Goal: Use online tool/utility: Utilize a website feature to perform a specific function

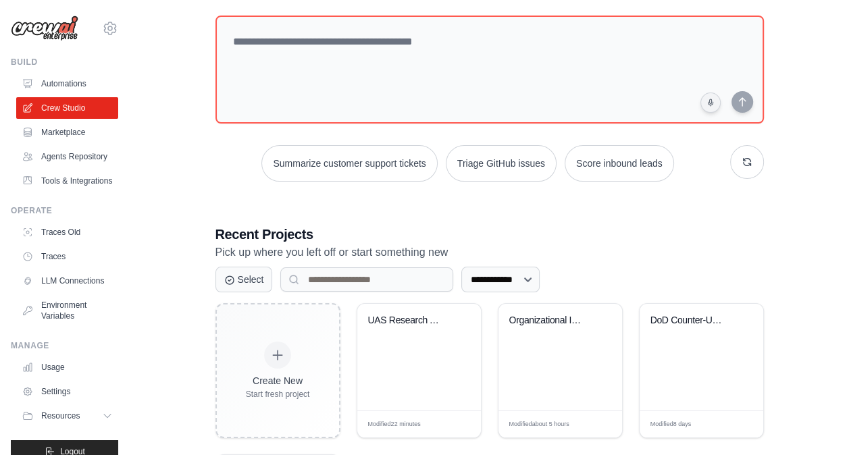
scroll to position [72, 0]
click at [367, 51] on textarea at bounding box center [489, 69] width 549 height 108
click at [557, 317] on div "Organizational Initiative Research ..." at bounding box center [550, 320] width 82 height 12
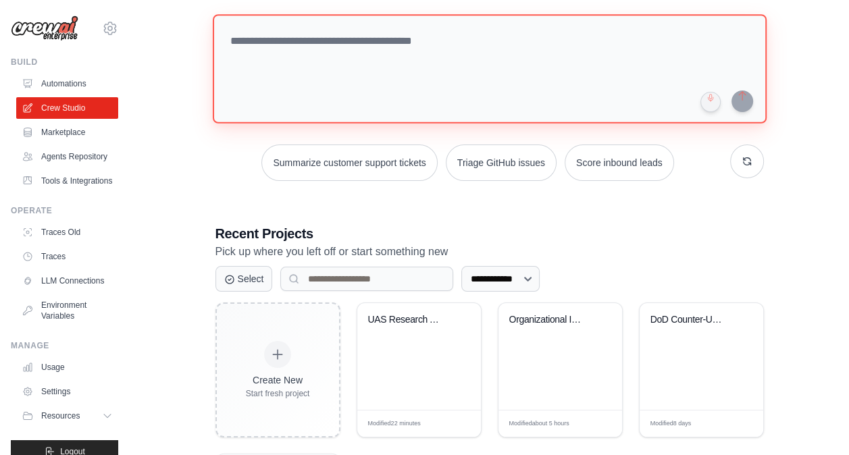
click at [316, 44] on textarea at bounding box center [489, 68] width 554 height 109
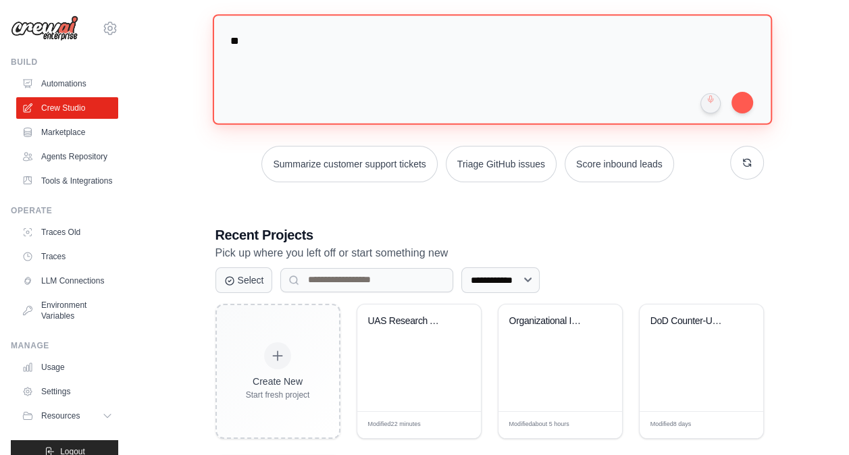
type textarea "*"
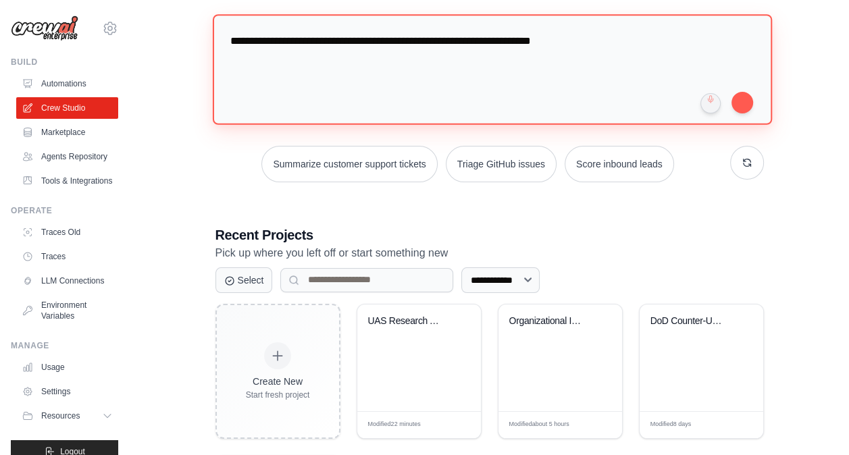
scroll to position [51, 0]
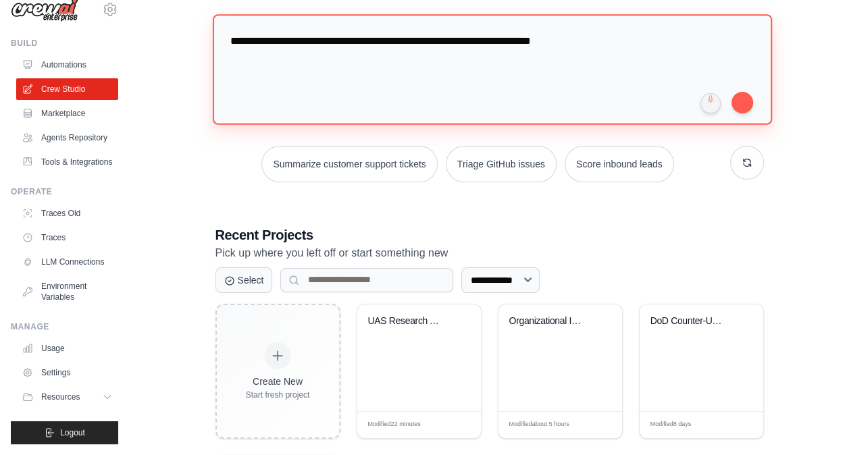
type textarea "**********"
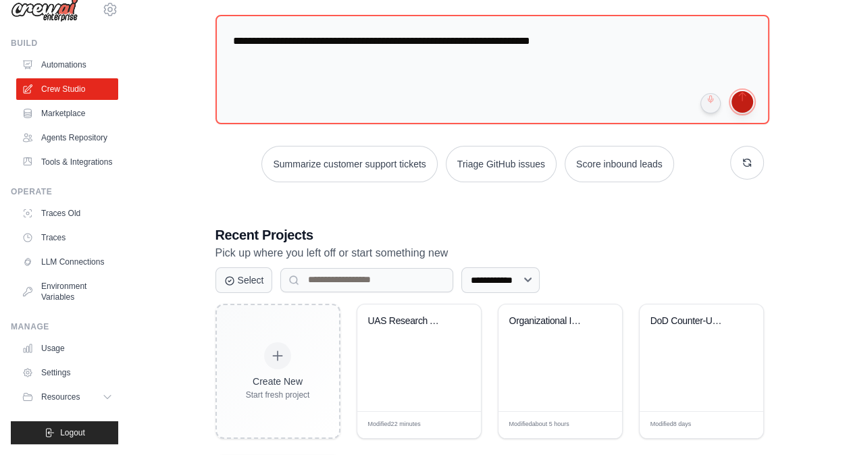
click at [743, 97] on button "submit" at bounding box center [743, 102] width 22 height 22
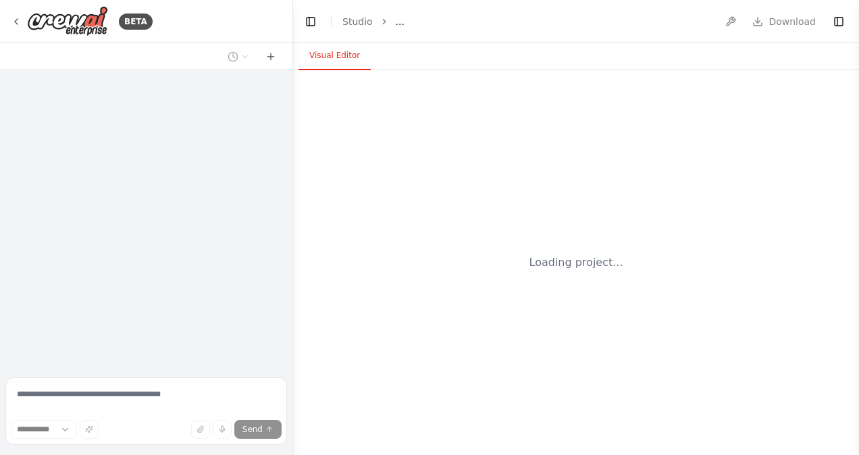
select select "****"
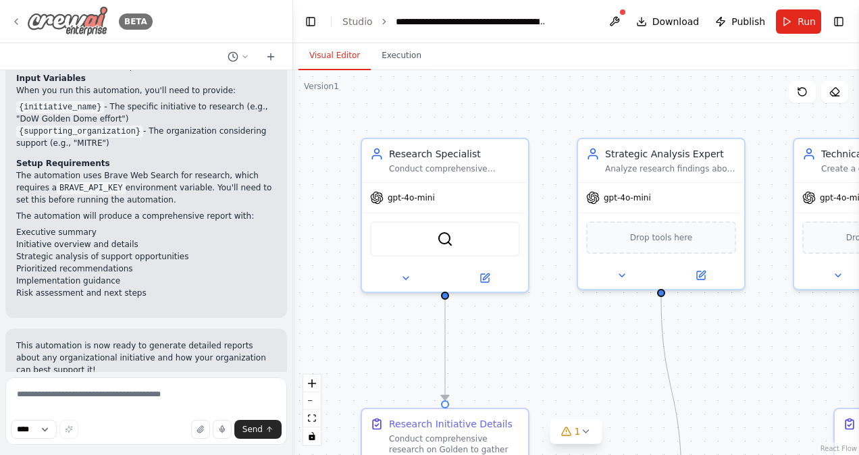
scroll to position [1484, 0]
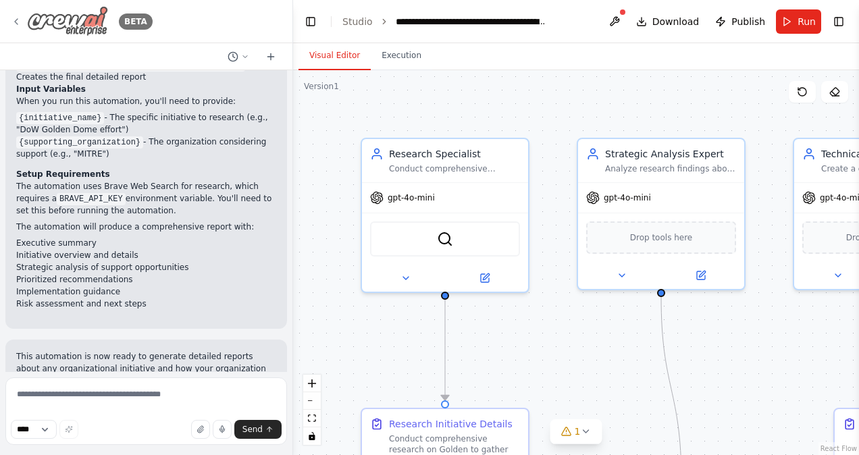
click at [18, 18] on icon at bounding box center [16, 21] width 11 height 11
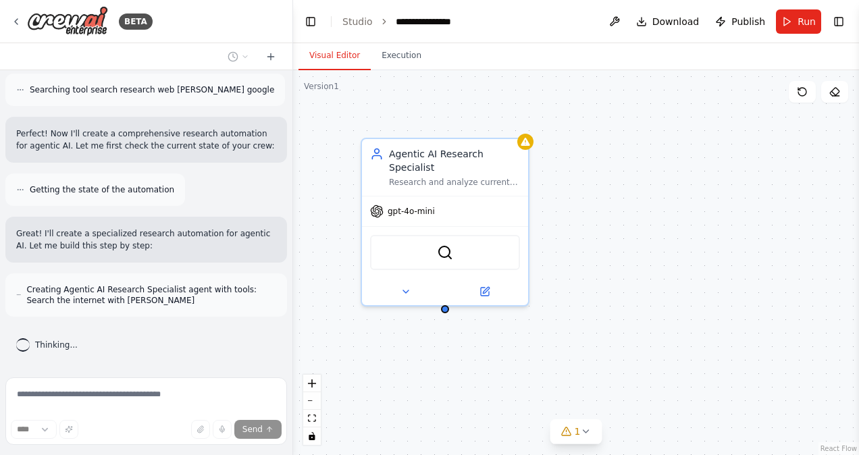
scroll to position [306, 0]
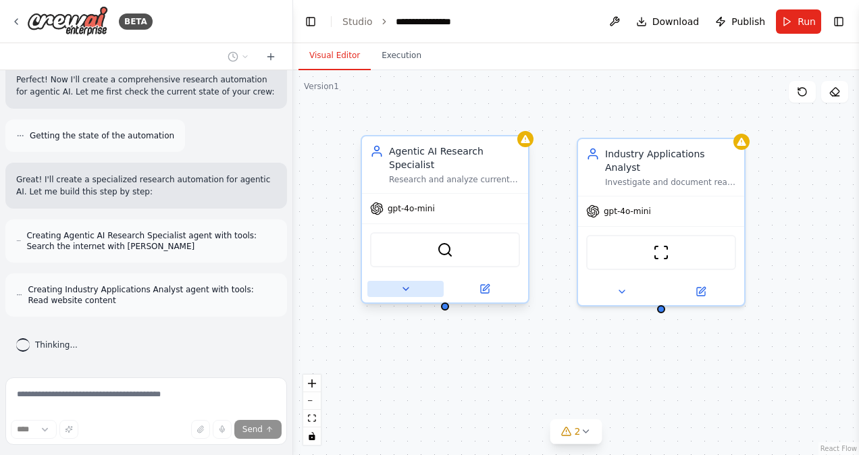
click at [411, 281] on button at bounding box center [405, 289] width 76 height 16
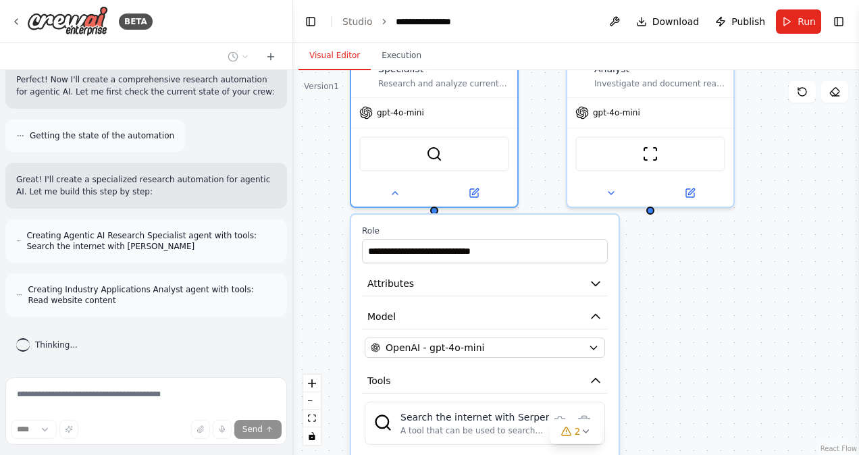
drag, startPoint x: 559, startPoint y: 264, endPoint x: 548, endPoint y: 166, distance: 99.2
click at [548, 166] on div "**********" at bounding box center [576, 262] width 566 height 385
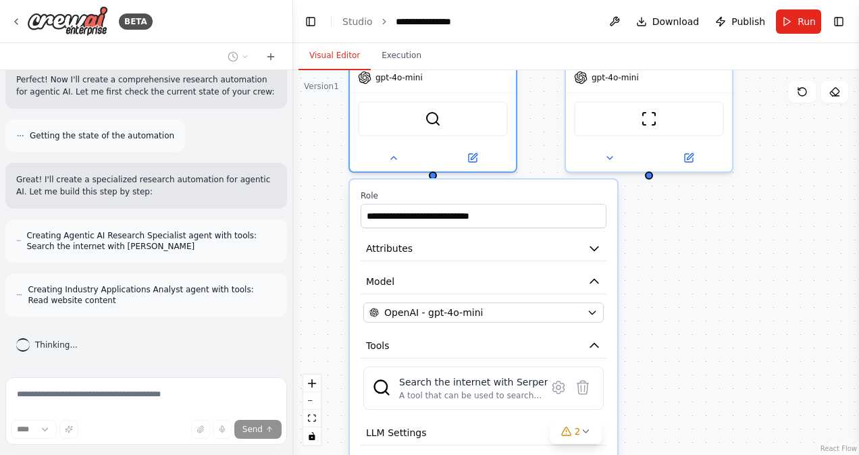
scroll to position [360, 0]
drag, startPoint x: 663, startPoint y: 293, endPoint x: 659, endPoint y: 247, distance: 46.8
click at [659, 247] on div "**********" at bounding box center [576, 262] width 566 height 385
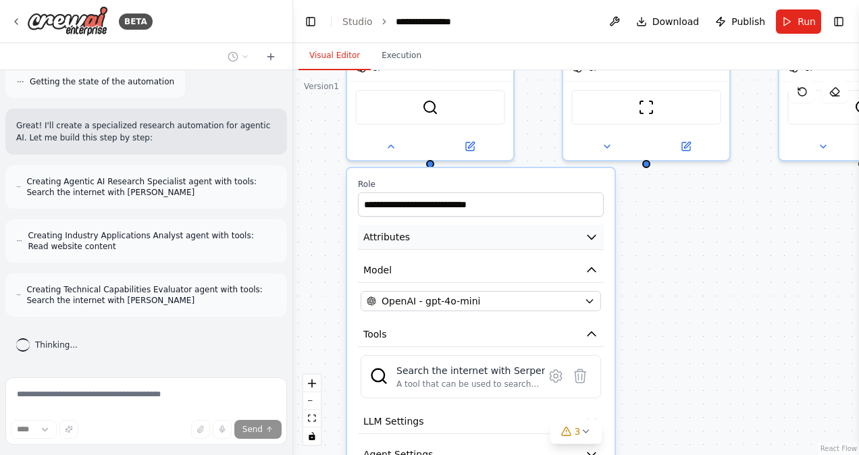
click at [592, 236] on icon "button" at bounding box center [592, 238] width 8 height 4
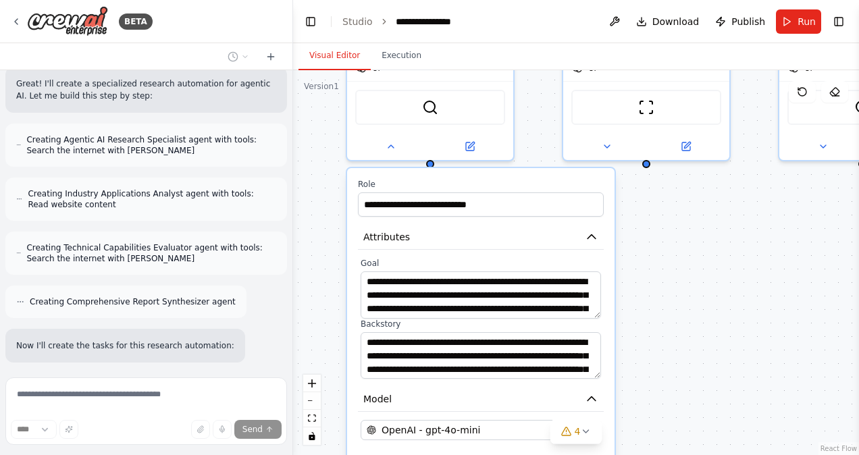
scroll to position [491, 0]
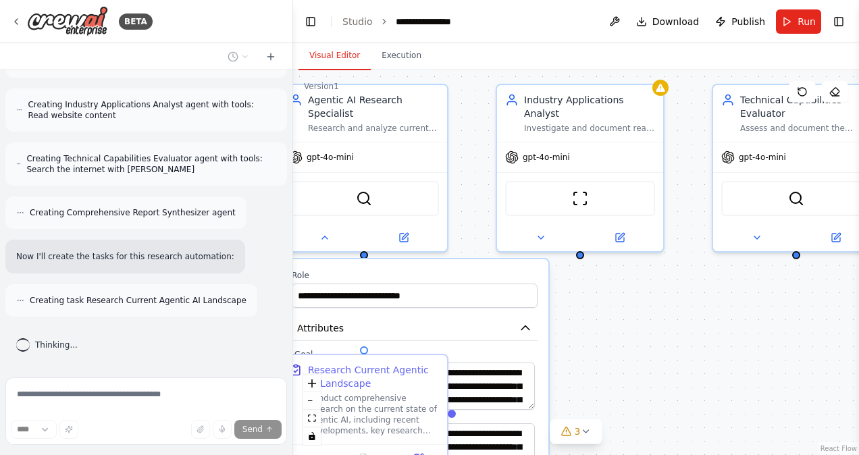
drag, startPoint x: 776, startPoint y: 276, endPoint x: 710, endPoint y: 367, distance: 112.7
click at [710, 367] on div ".deletable-edge-delete-btn { width: 20px; height: 20px; border: 0px solid #ffff…" at bounding box center [576, 262] width 566 height 385
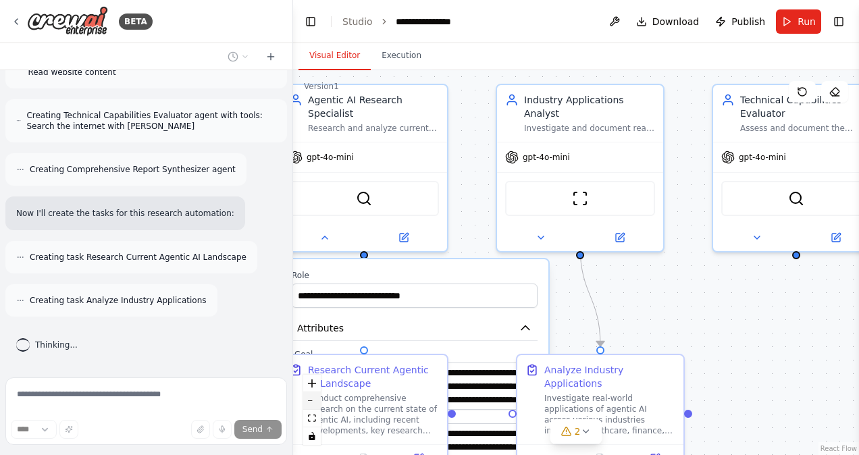
click at [314, 401] on button "zoom out" at bounding box center [312, 401] width 18 height 18
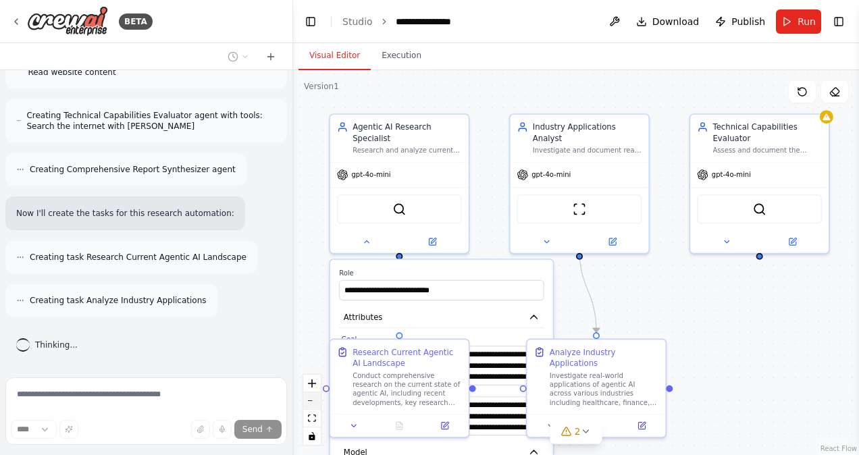
click at [314, 401] on button "zoom out" at bounding box center [312, 401] width 18 height 18
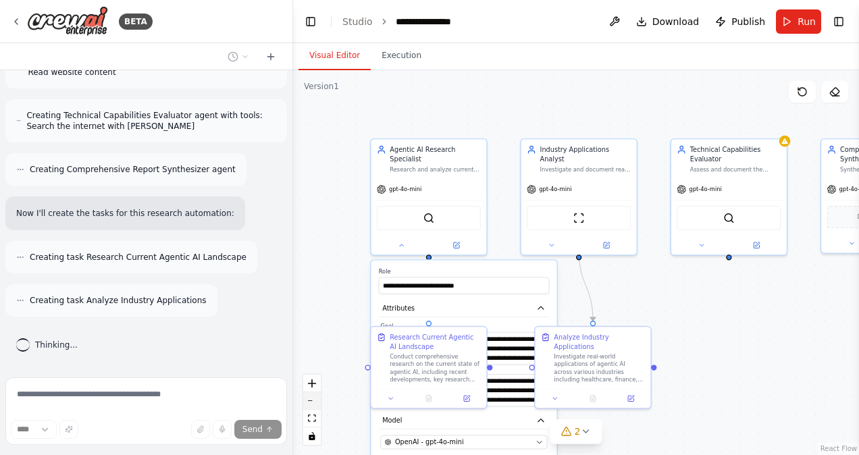
click at [314, 401] on button "zoom out" at bounding box center [312, 401] width 18 height 18
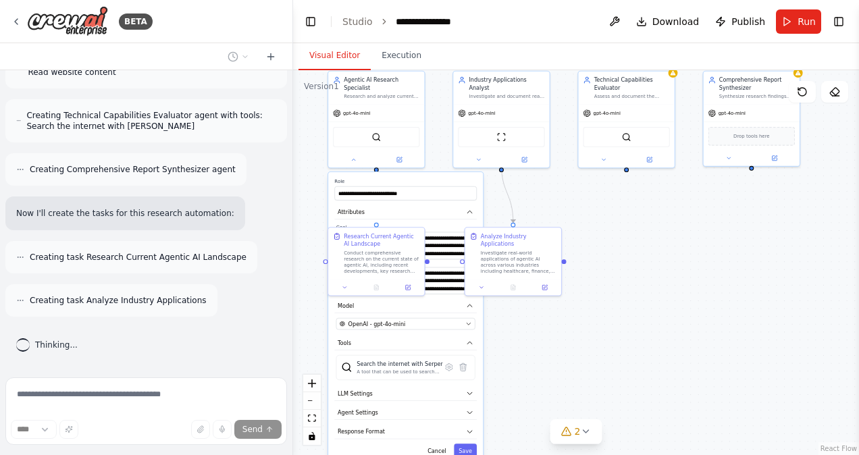
drag, startPoint x: 357, startPoint y: 314, endPoint x: 280, endPoint y: 226, distance: 117.3
click at [280, 226] on div "BETA conduct research on current agentic ai applications and capabilities etc. …" at bounding box center [429, 227] width 859 height 455
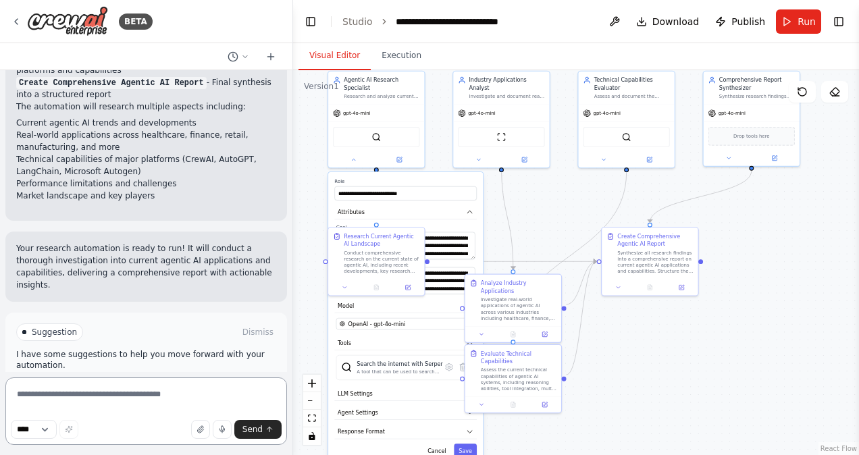
scroll to position [1286, 0]
